Goal: Find specific page/section

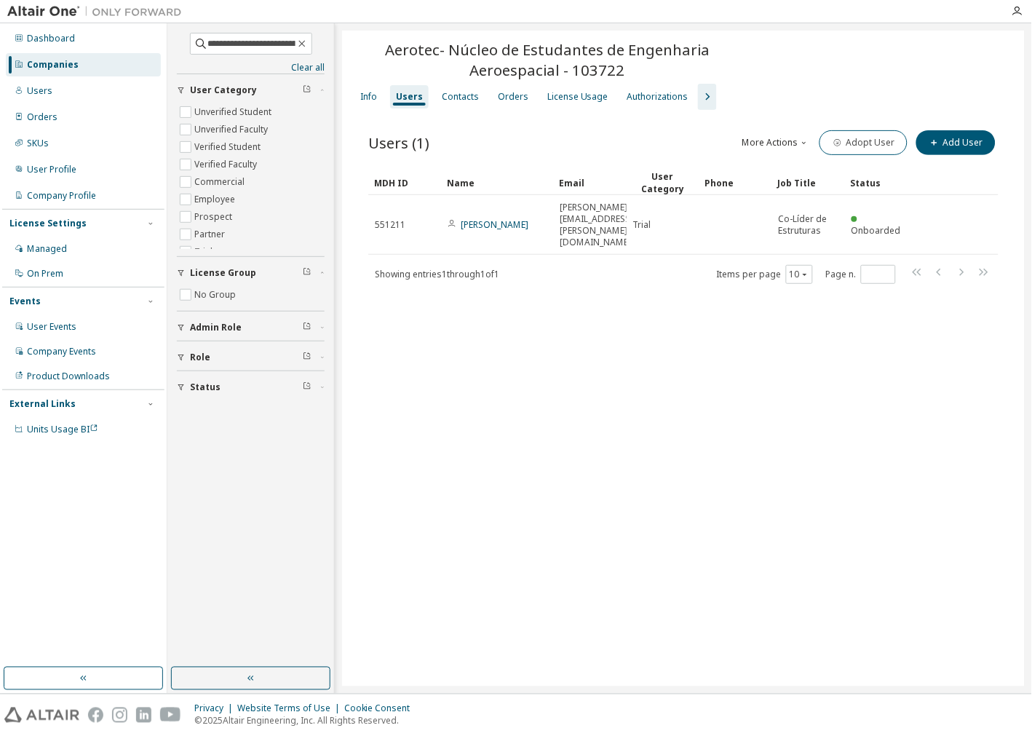
click at [81, 71] on div "Companies" at bounding box center [83, 64] width 155 height 23
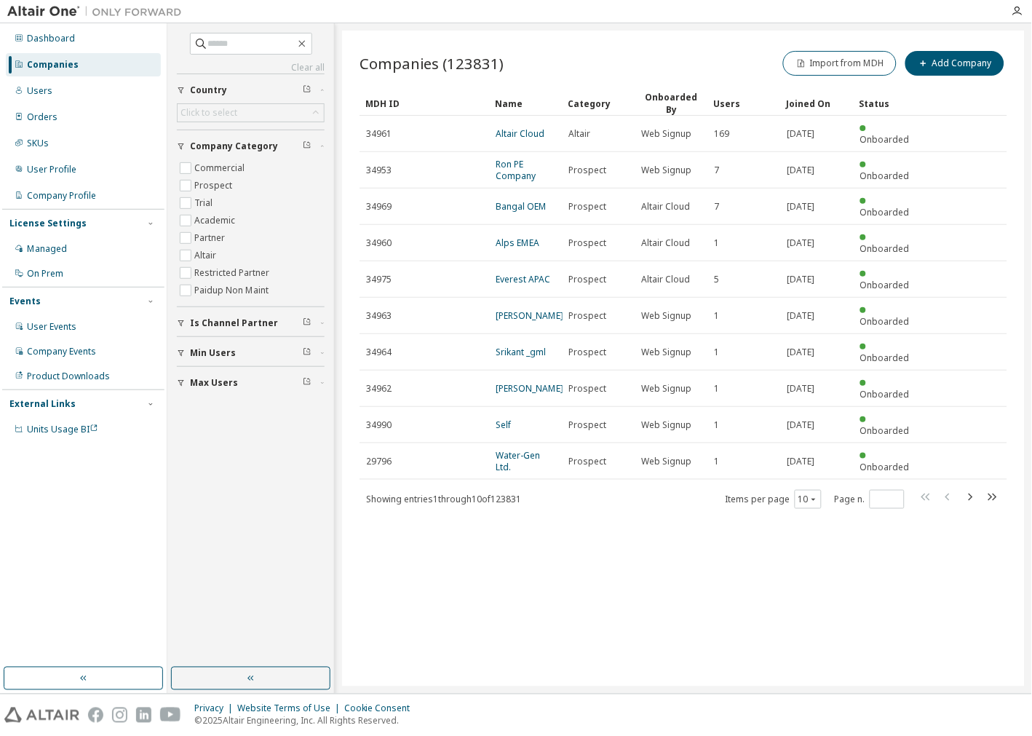
click at [223, 55] on div "Clear all Max Users Min Users Is Channel Partner Company Category Commercial Pr…" at bounding box center [251, 214] width 148 height 363
click at [219, 38] on input "text" at bounding box center [251, 43] width 87 height 15
type input "**********"
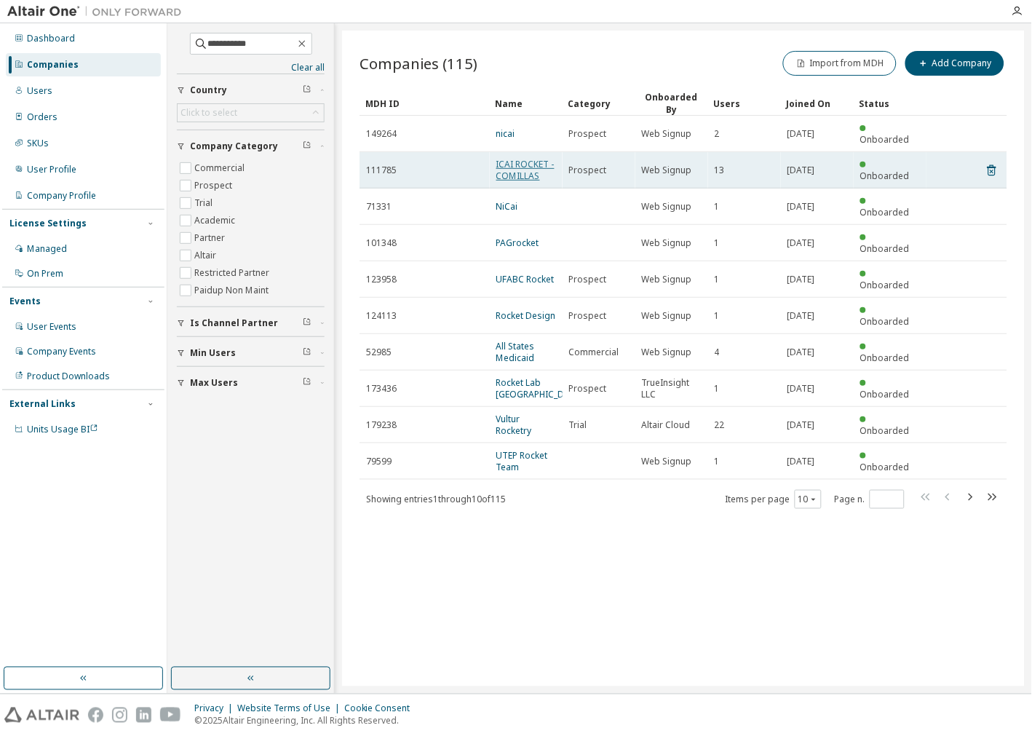
click at [526, 158] on link "ICAI ROCKET - COMILLAS" at bounding box center [525, 170] width 58 height 24
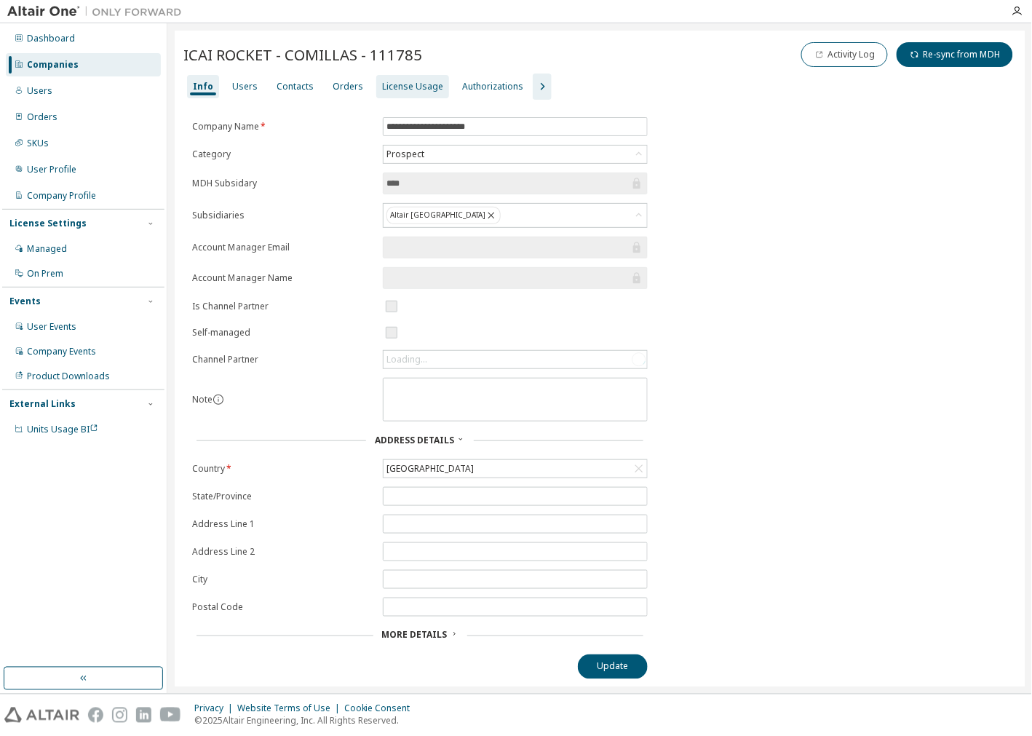
click at [382, 83] on div "License Usage" at bounding box center [412, 87] width 61 height 12
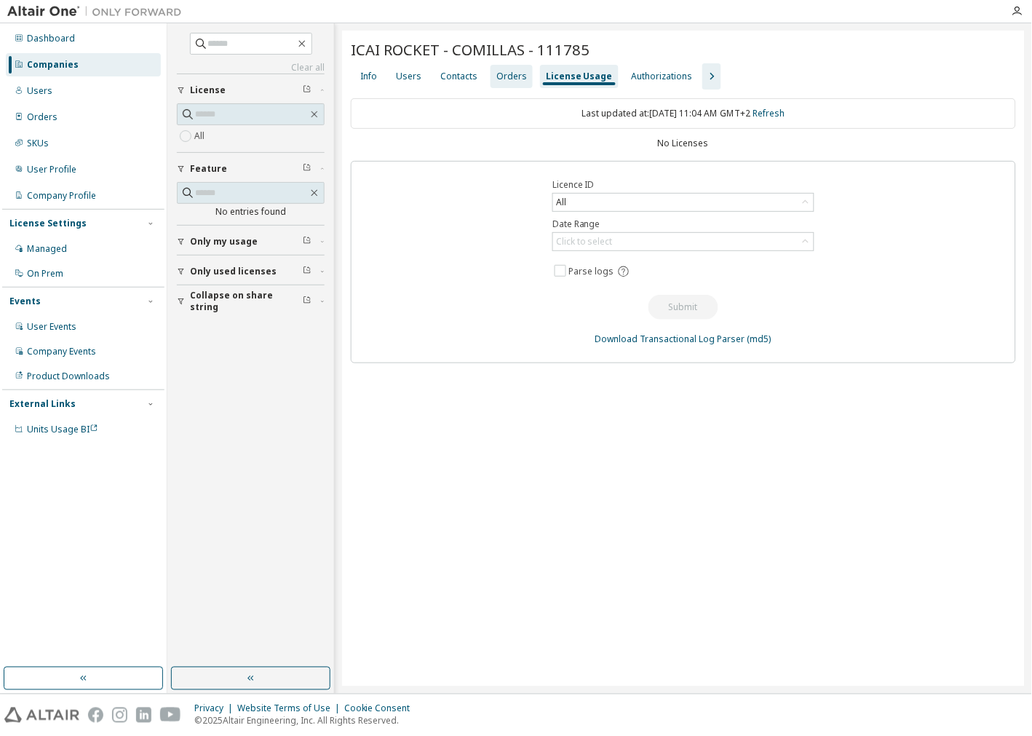
click at [508, 73] on div "Orders" at bounding box center [511, 77] width 31 height 12
